Goal: Navigation & Orientation: Find specific page/section

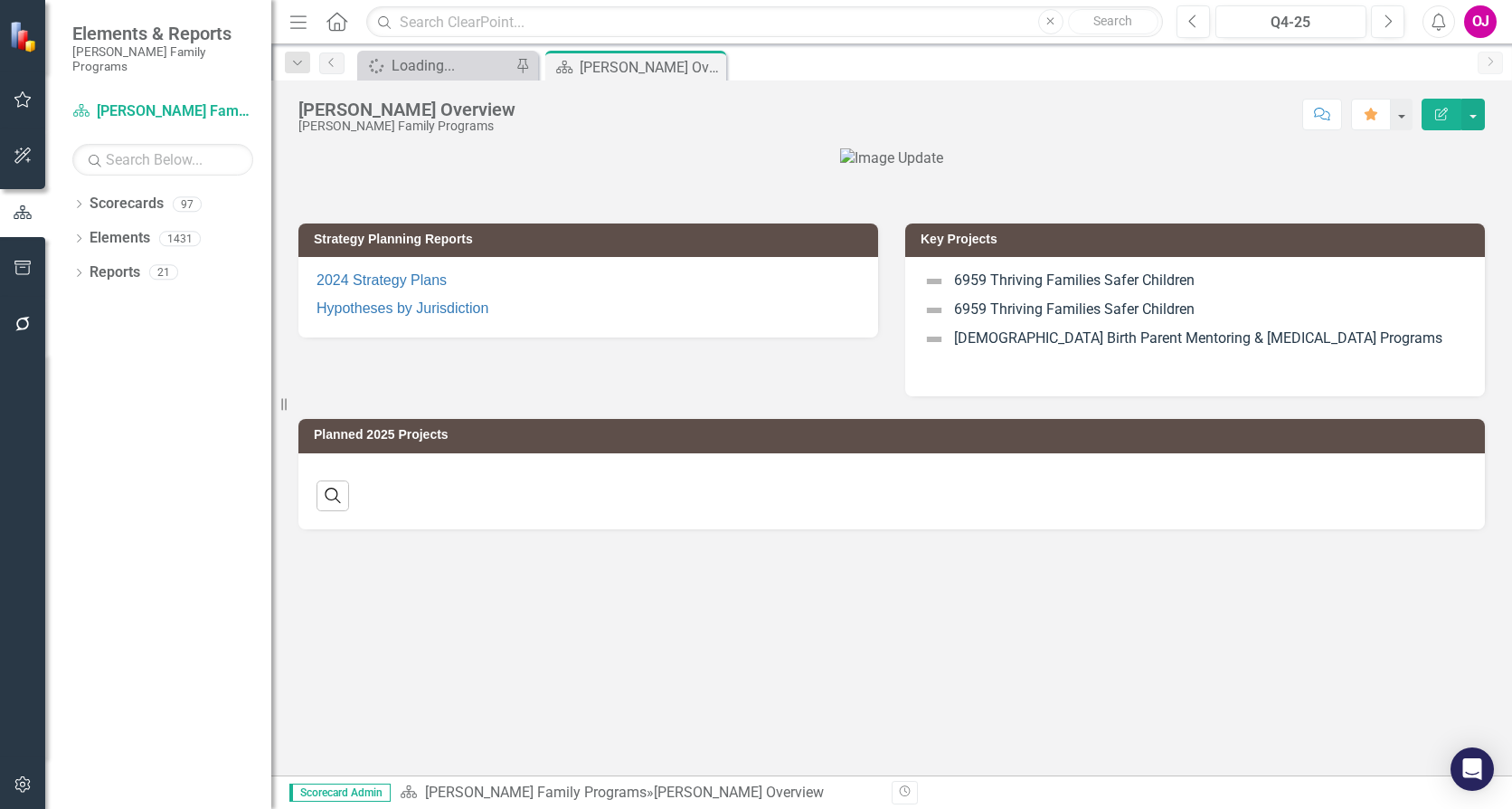
click at [71, 189] on div "Dropdown Scorecards 97 Dropdown [PERSON_NAME] Family Programs Dropdown Strategi…" at bounding box center [158, 498] width 226 height 619
click at [74, 201] on icon "Dropdown" at bounding box center [78, 206] width 13 height 10
click at [82, 233] on icon "Dropdown" at bounding box center [88, 238] width 14 height 11
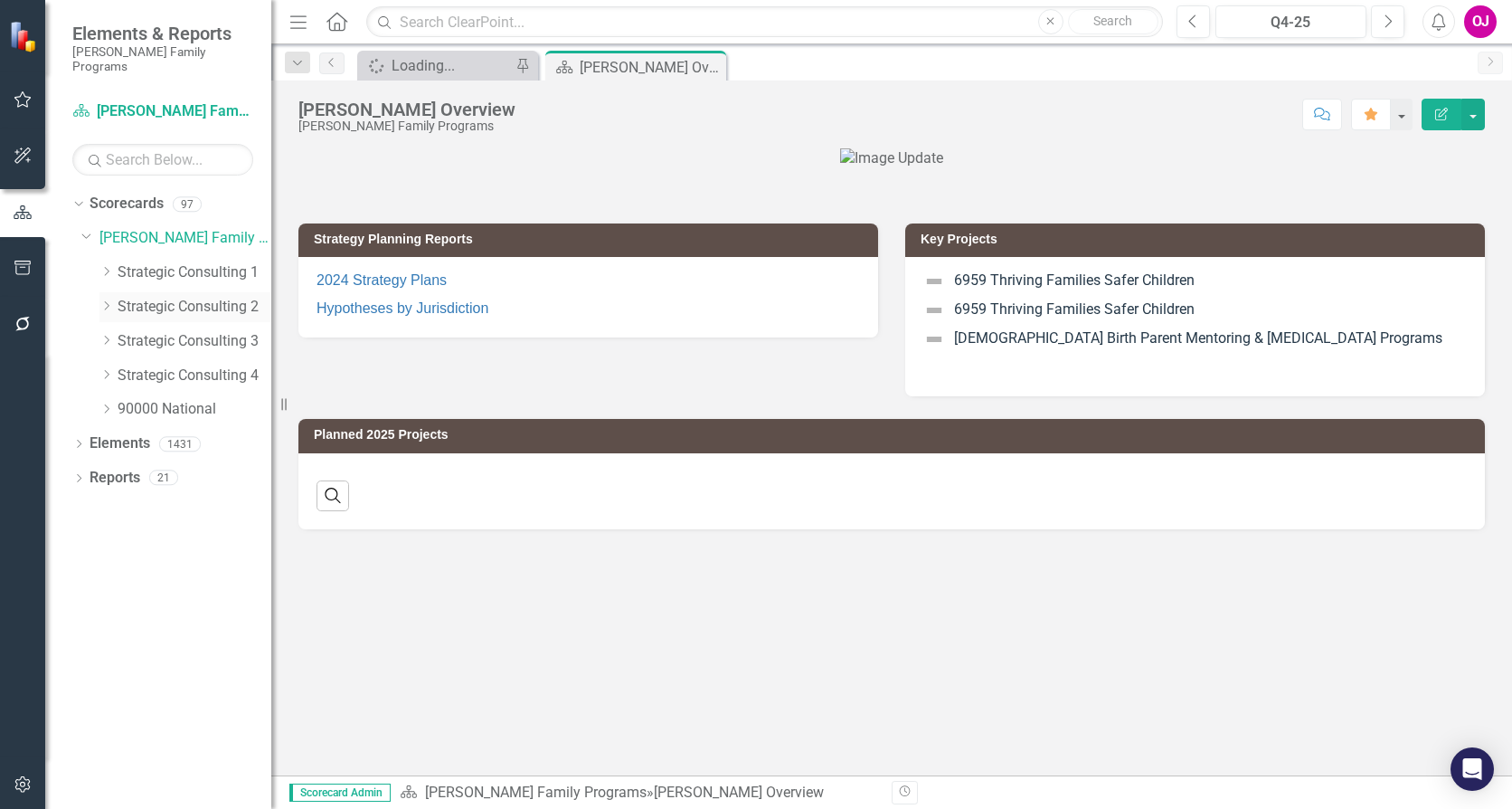
click at [100, 300] on icon "Dropdown" at bounding box center [106, 305] width 14 height 11
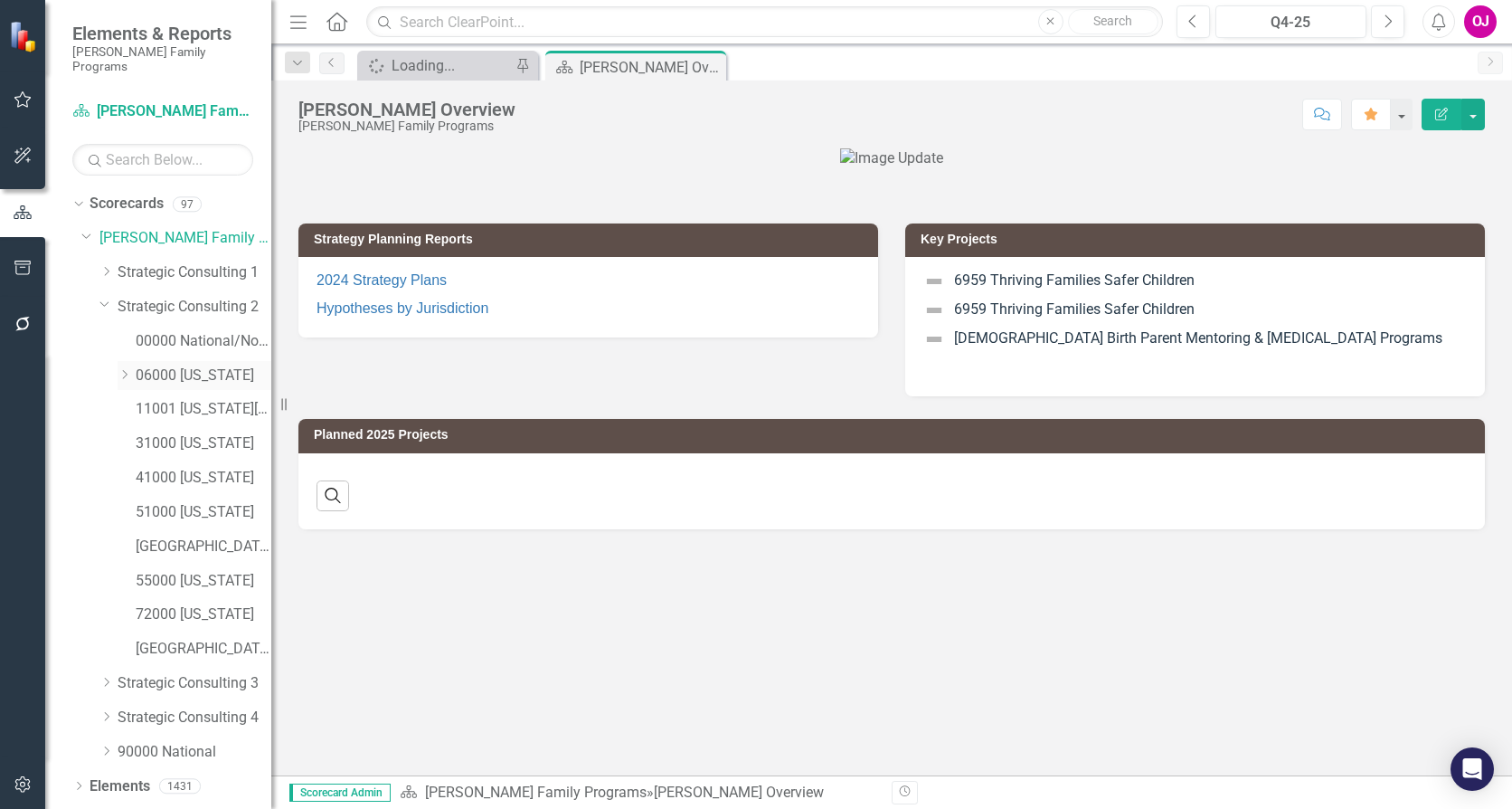
click at [124, 370] on icon at bounding box center [125, 375] width 5 height 9
click at [233, 639] on link "06075 [GEOGRAPHIC_DATA]" at bounding box center [213, 649] width 118 height 21
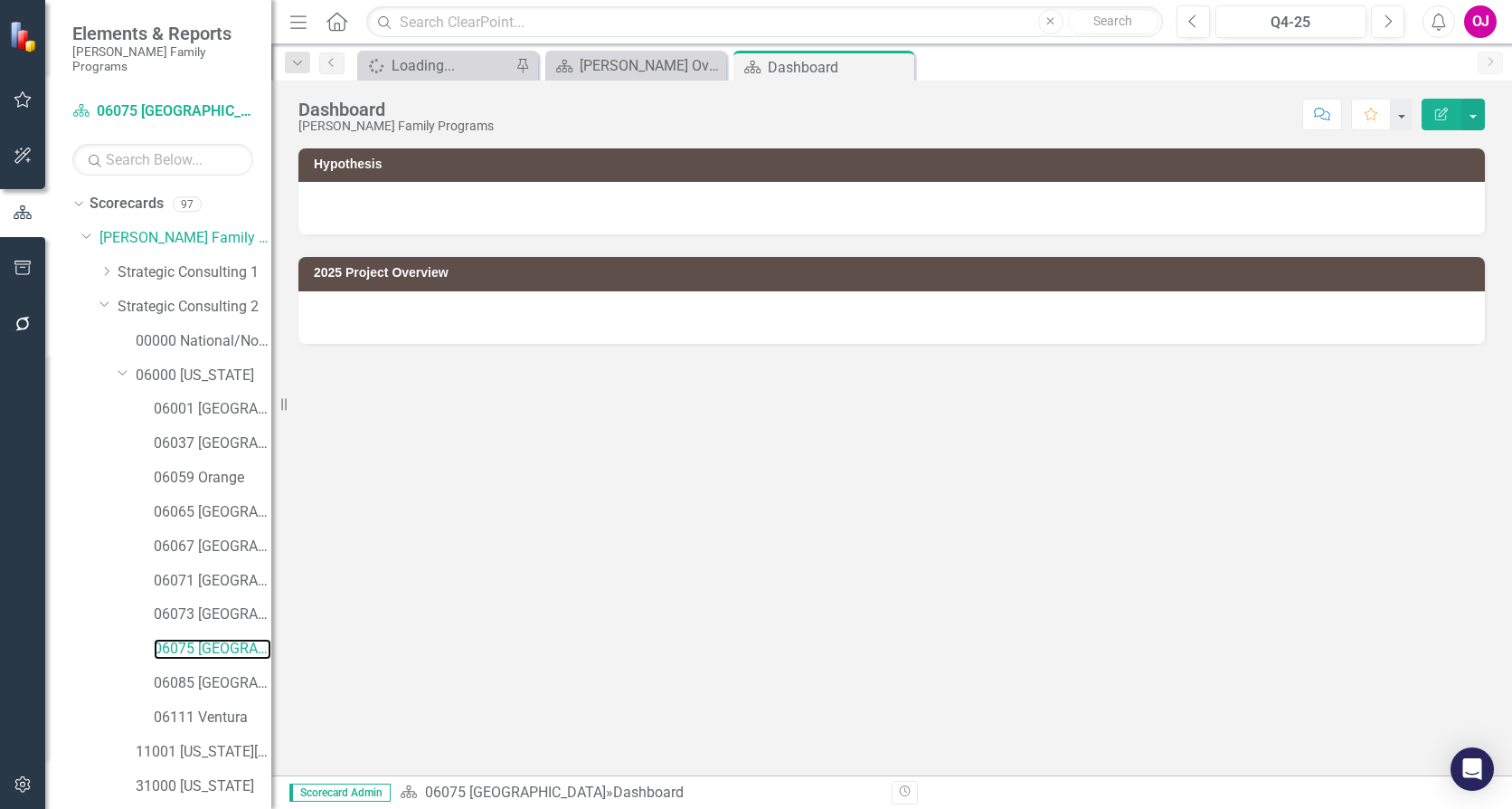
scroll to position [358, 0]
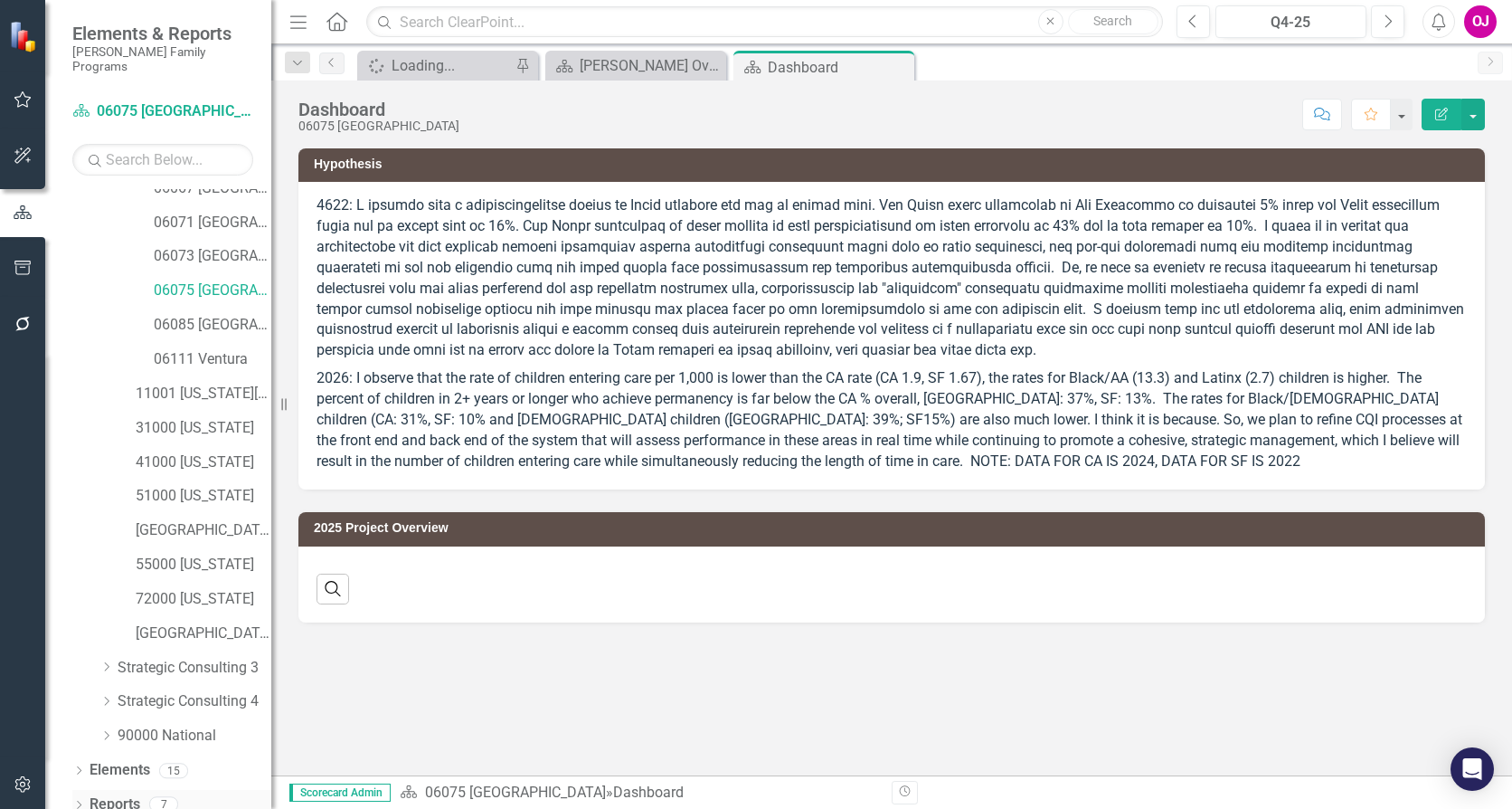
click at [79, 802] on icon "Dropdown" at bounding box center [78, 806] width 13 height 10
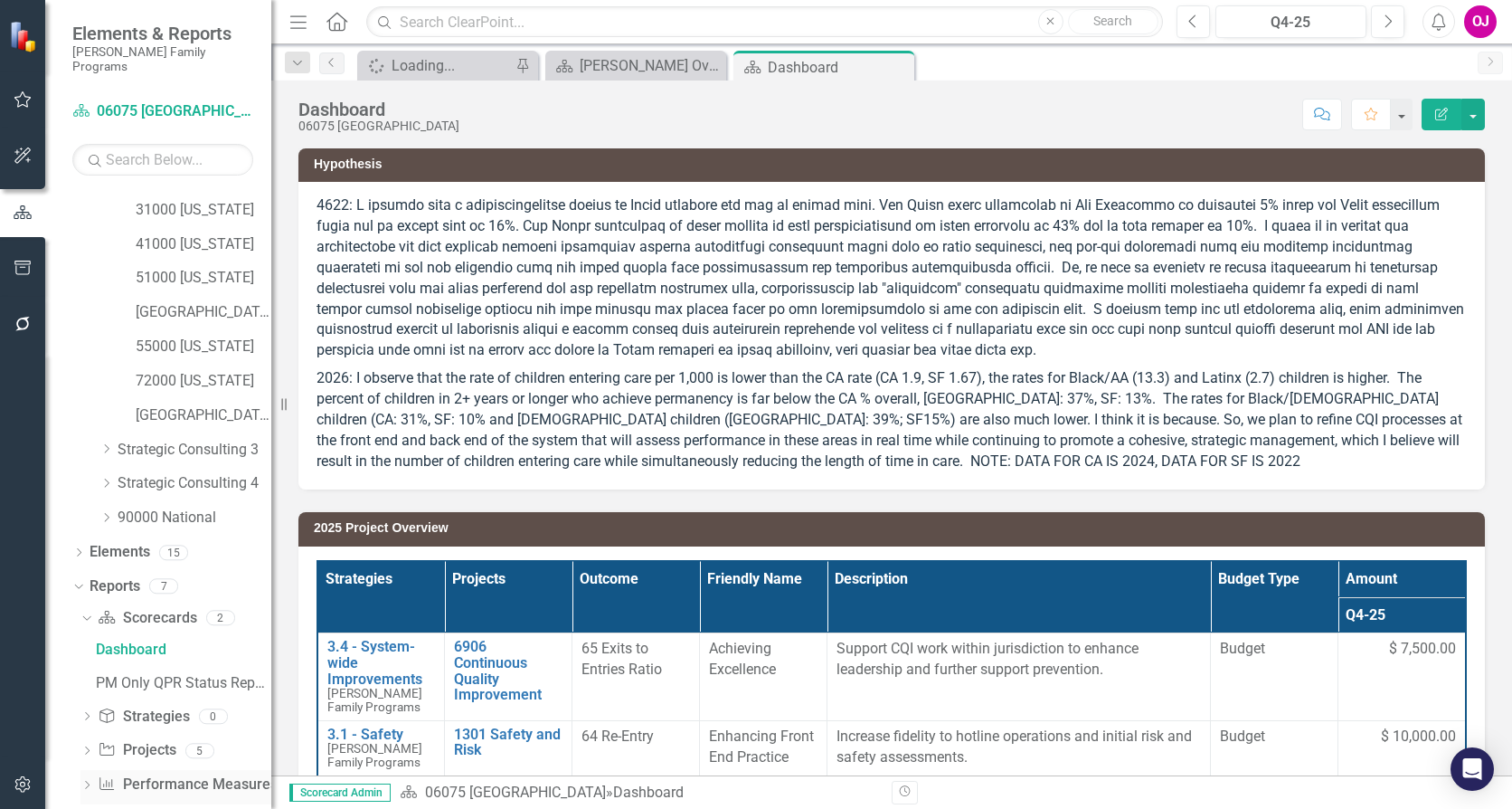
scroll to position [585, 0]
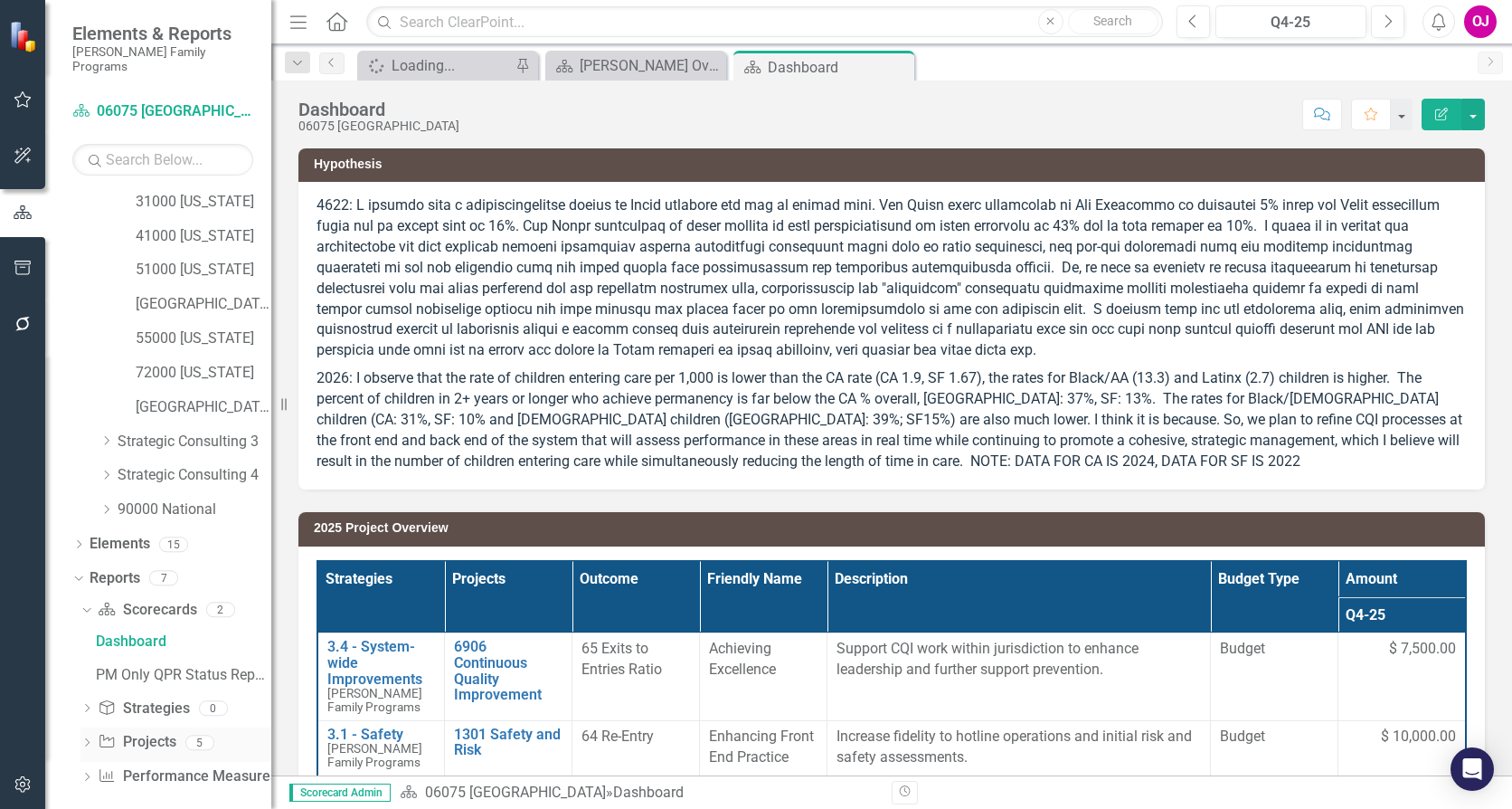
click at [89, 739] on icon "Dropdown" at bounding box center [87, 744] width 13 height 10
click at [209, 702] on div "2025 Project Overview" at bounding box center [184, 709] width 176 height 16
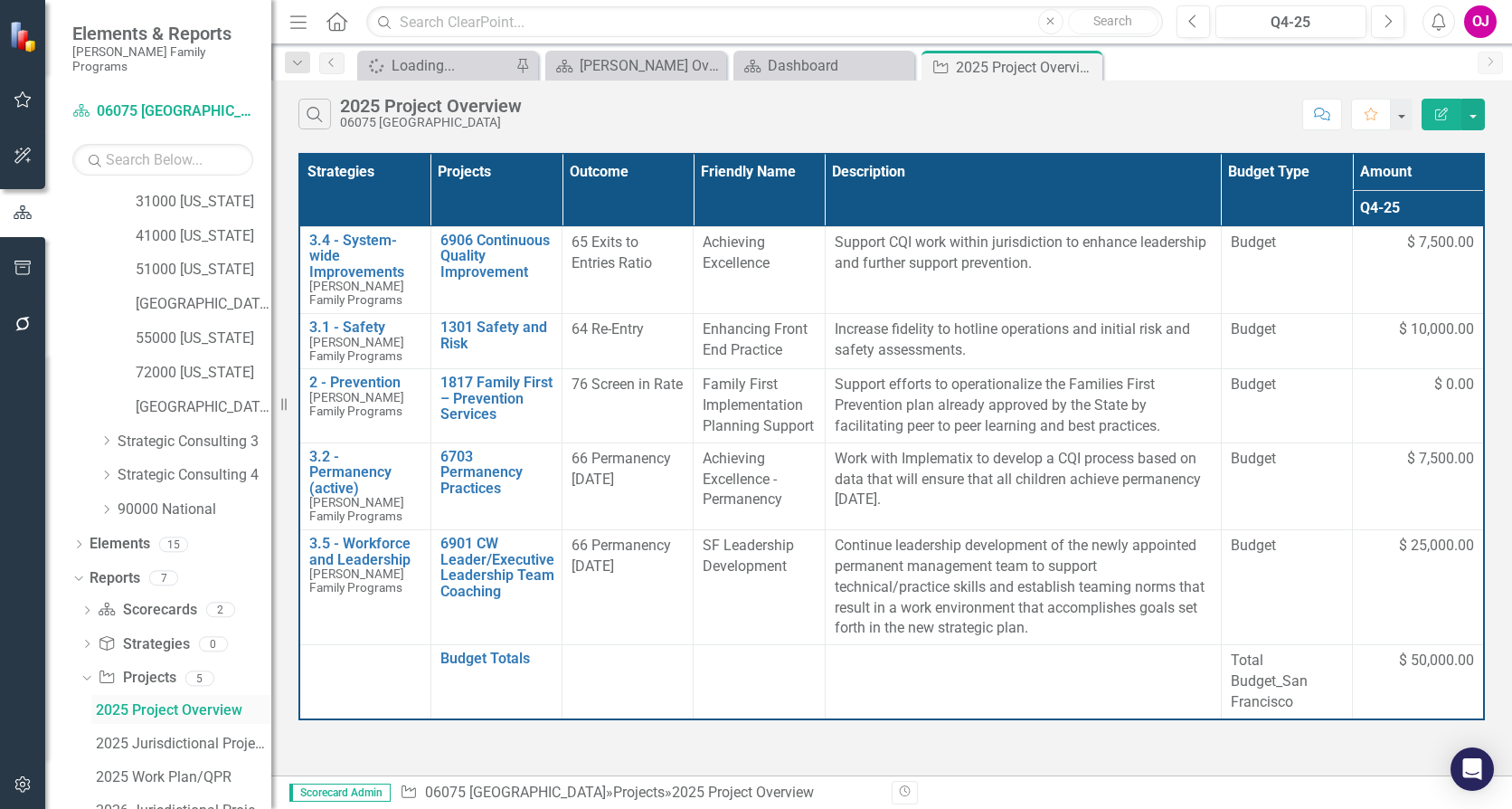
scroll to position [485, 0]
